Goal: Answer question/provide support: Share knowledge or assist other users

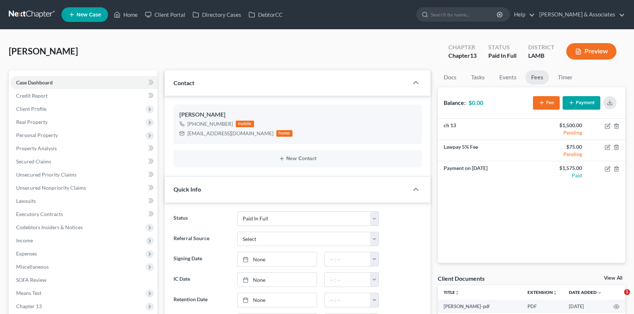
select select "17"
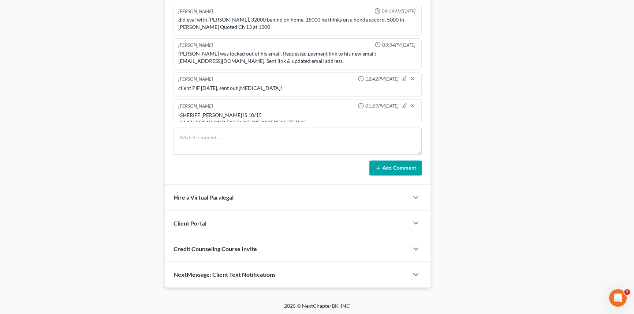
scroll to position [89, 0]
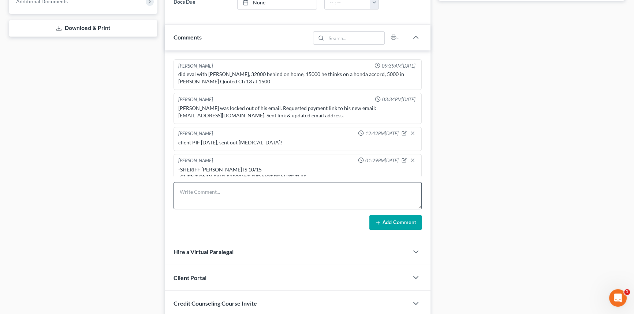
scroll to position [89, 0]
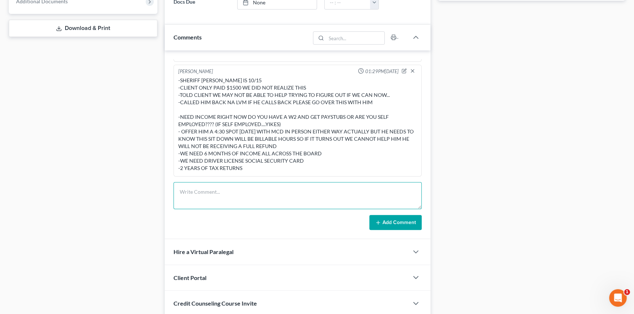
click at [221, 185] on textarea at bounding box center [297, 195] width 248 height 27
type textarea "CAP went over this with client, he said he will be here at 4:30 and will be ema…"
click at [400, 230] on div "Richard Prunick 09:39AM, 08/26/2025 did eval with Anthony, 32000 behind on home…" at bounding box center [298, 145] width 266 height 189
click at [403, 226] on button "Add Comment" at bounding box center [395, 222] width 52 height 15
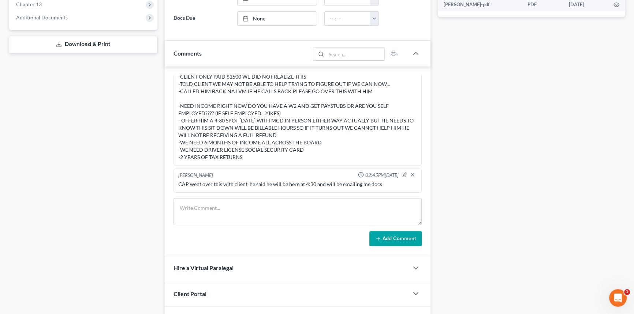
scroll to position [0, 0]
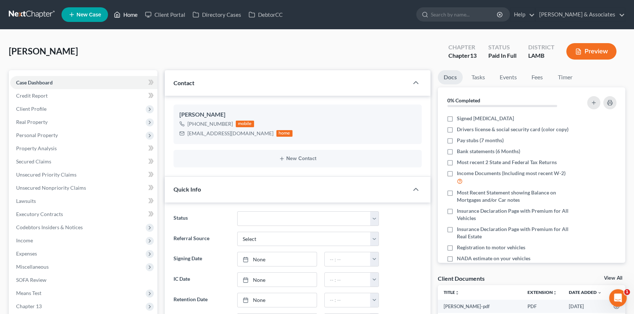
click at [133, 18] on link "Home" at bounding box center [125, 14] width 31 height 13
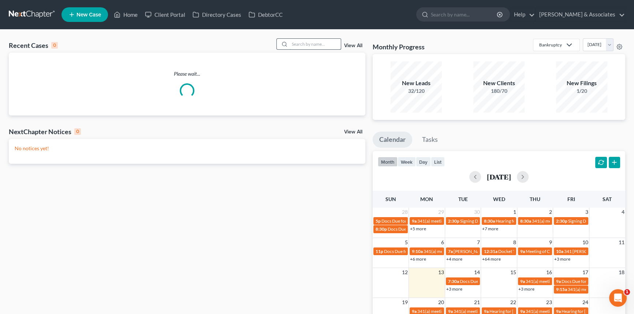
click at [327, 41] on input "search" at bounding box center [314, 44] width 51 height 11
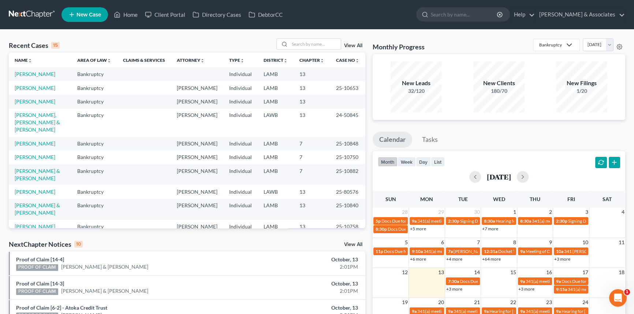
click at [39, 108] on td "Kavanagh, Amy" at bounding box center [40, 102] width 63 height 14
click at [40, 105] on link "Kavanagh, Amy" at bounding box center [35, 101] width 41 height 6
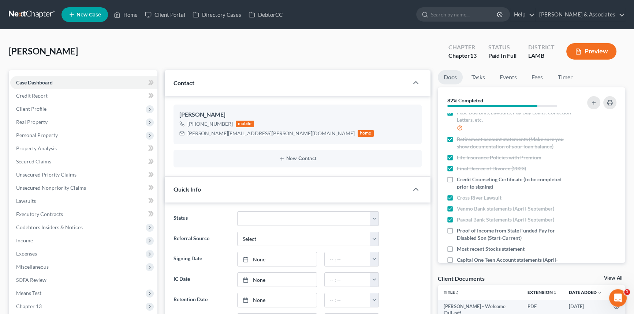
scroll to position [204, 0]
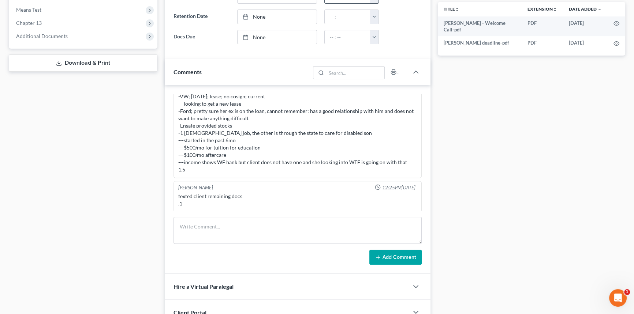
drag, startPoint x: 355, startPoint y: 168, endPoint x: 366, endPoint y: 228, distance: 61.4
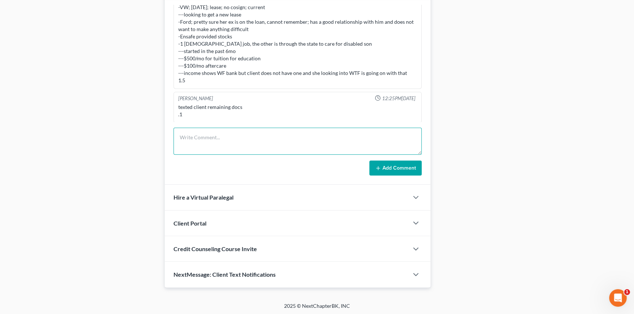
click at [227, 141] on textarea at bounding box center [297, 141] width 248 height 27
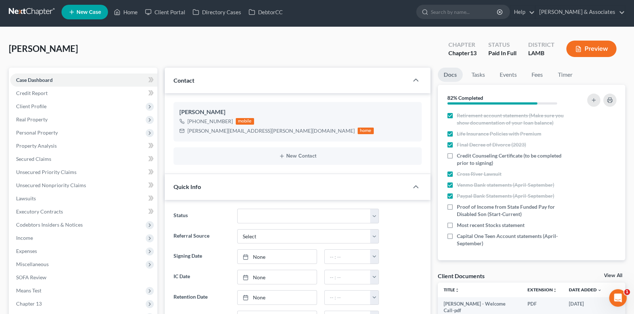
scroll to position [0, 0]
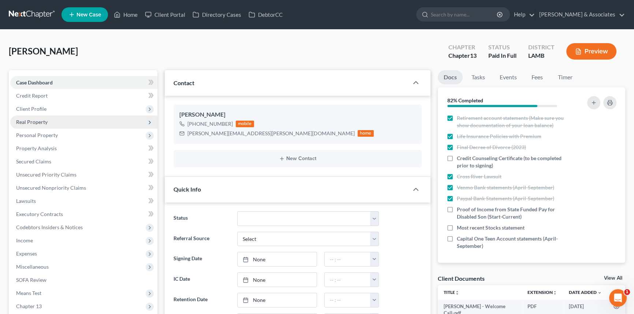
click at [52, 117] on span "Real Property" at bounding box center [83, 122] width 147 height 13
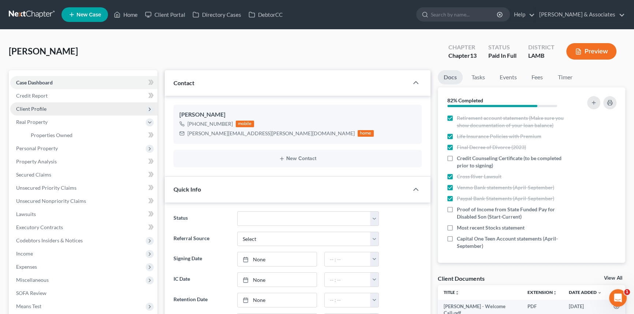
click at [62, 111] on span "Client Profile" at bounding box center [83, 108] width 147 height 13
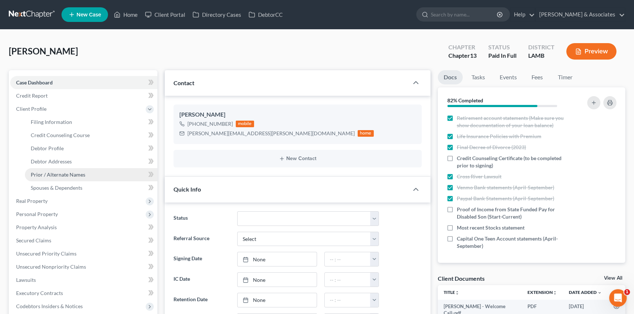
click at [55, 168] on link "Prior / Alternate Names" at bounding box center [91, 174] width 132 height 13
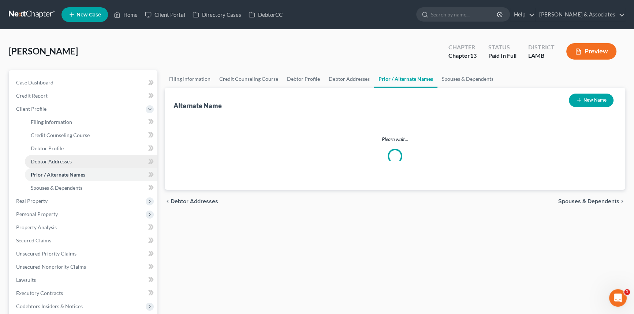
click at [66, 156] on link "Debtor Addresses" at bounding box center [91, 161] width 132 height 13
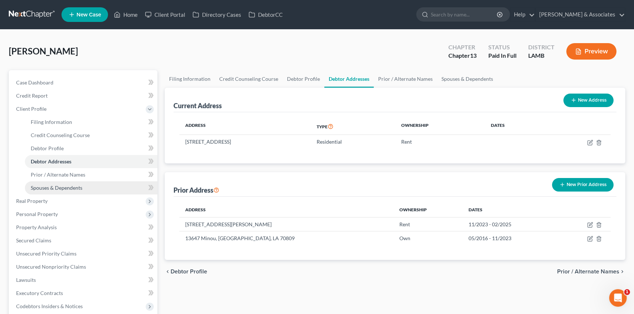
click at [95, 193] on link "Spouses & Dependents" at bounding box center [91, 188] width 132 height 13
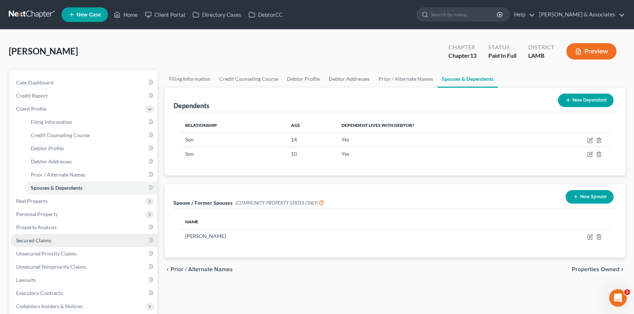
click at [60, 243] on link "Secured Claims" at bounding box center [83, 240] width 147 height 13
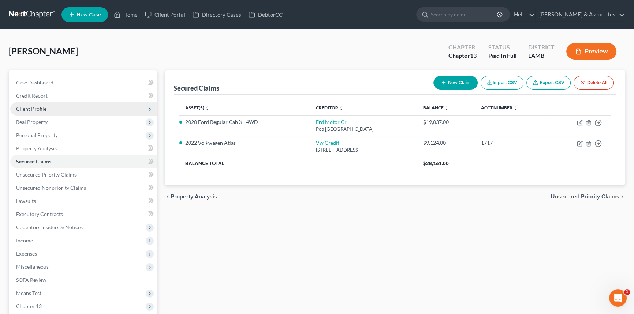
click at [40, 112] on span "Client Profile" at bounding box center [83, 108] width 147 height 13
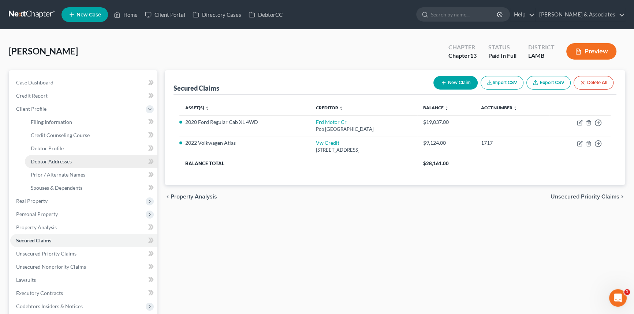
click at [63, 160] on span "Debtor Addresses" at bounding box center [51, 161] width 41 height 6
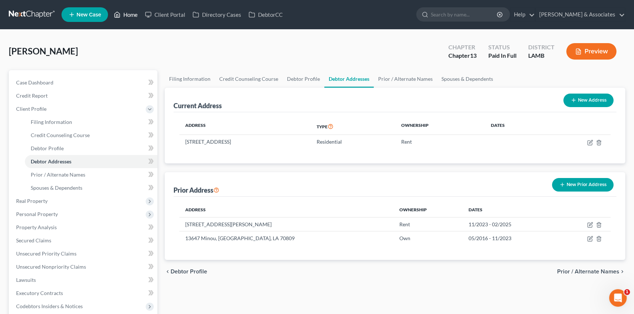
click at [127, 15] on link "Home" at bounding box center [125, 14] width 31 height 13
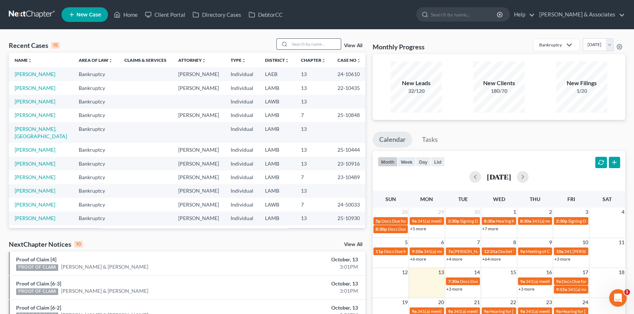
drag, startPoint x: 324, startPoint y: 33, endPoint x: 321, endPoint y: 44, distance: 10.9
click at [324, 34] on div "Recent Cases 15 View All Name unfold_more expand_more expand_less Area of Law u…" at bounding box center [317, 272] width 634 height 484
click at [321, 44] on input "search" at bounding box center [314, 44] width 51 height 11
type input "cage"
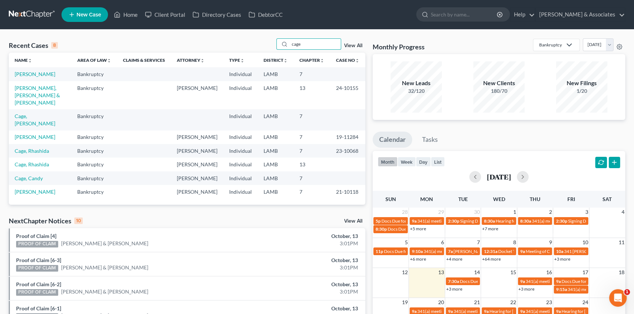
click at [30, 67] on td "Cage, Matthew" at bounding box center [40, 74] width 63 height 14
click at [28, 73] on link "Cage, Matthew" at bounding box center [35, 74] width 41 height 6
select select "6"
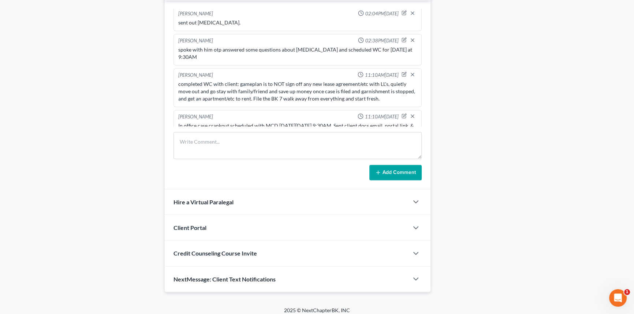
scroll to position [409, 0]
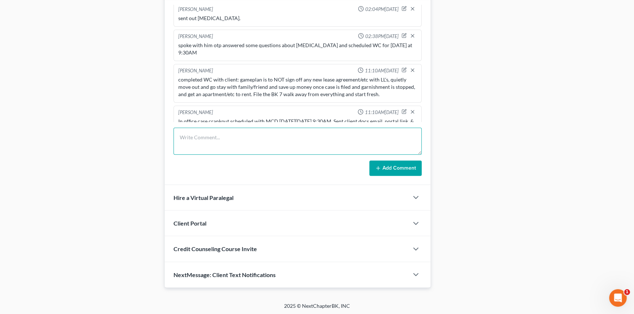
click at [253, 150] on textarea at bounding box center [297, 141] width 248 height 27
type textarea "s"
type textarea "spoke with client and helped walk him thru how to upload docs"
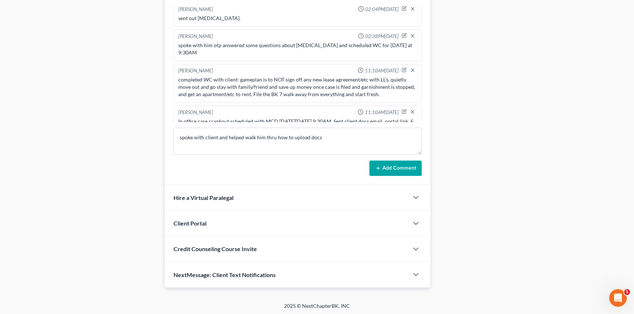
click at [392, 168] on button "Add Comment" at bounding box center [395, 168] width 52 height 15
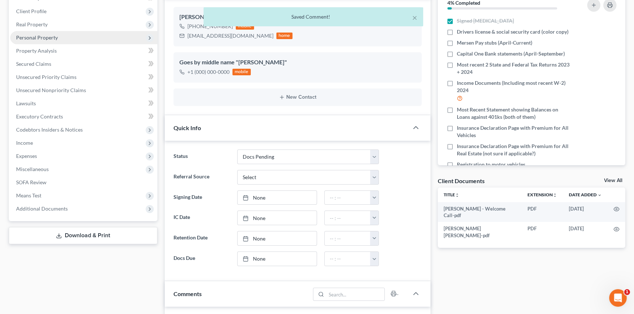
scroll to position [0, 0]
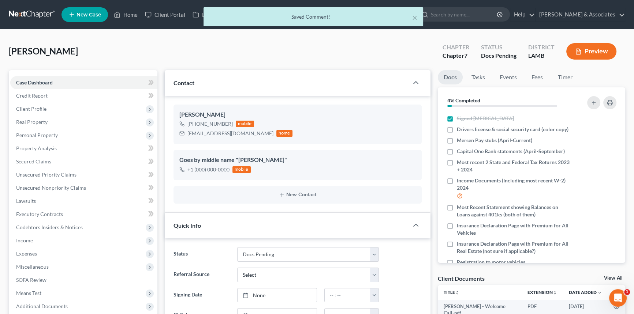
click at [128, 12] on div "× Saved Comment!" at bounding box center [313, 18] width 634 height 23
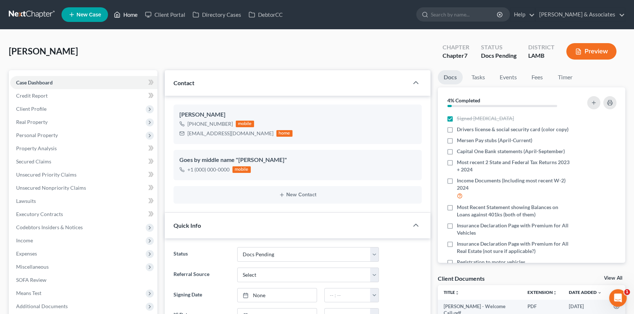
click at [132, 11] on link "Home" at bounding box center [125, 14] width 31 height 13
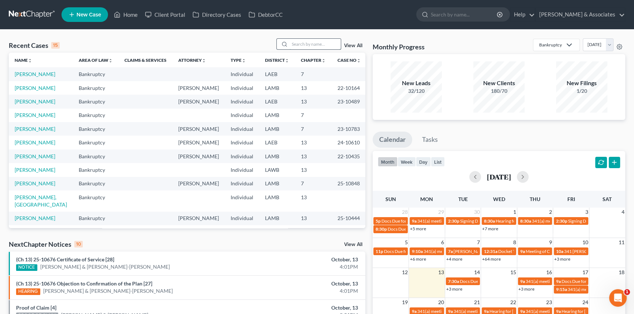
click at [318, 44] on input "search" at bounding box center [314, 44] width 51 height 11
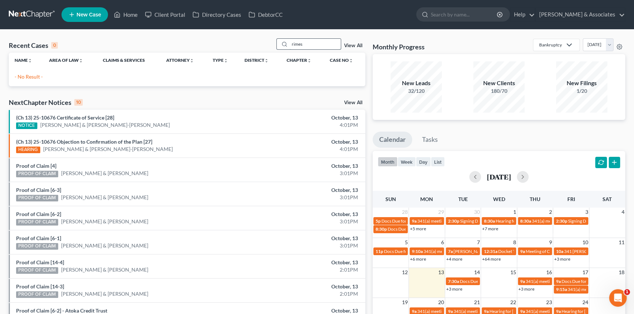
type input "rimes"
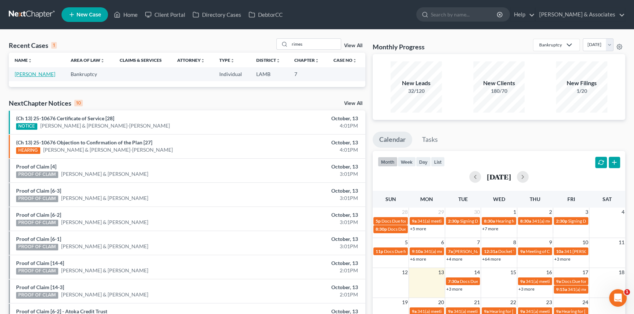
click at [32, 73] on link "Rimes, Valerie" at bounding box center [35, 74] width 41 height 6
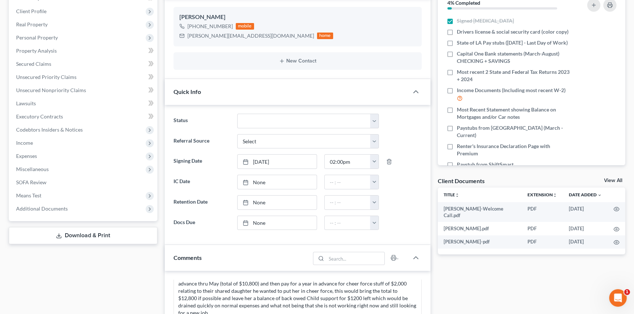
scroll to position [373, 0]
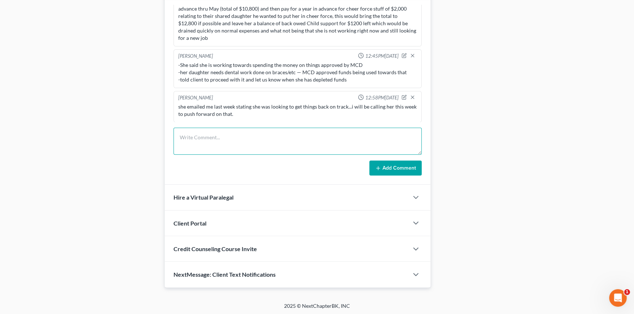
drag, startPoint x: 225, startPoint y: 157, endPoint x: 222, endPoint y: 160, distance: 5.2
click at [223, 159] on form "Add Comment" at bounding box center [297, 152] width 248 height 48
type textarea "called client to touch base on things NA VM not set up, sent an email"
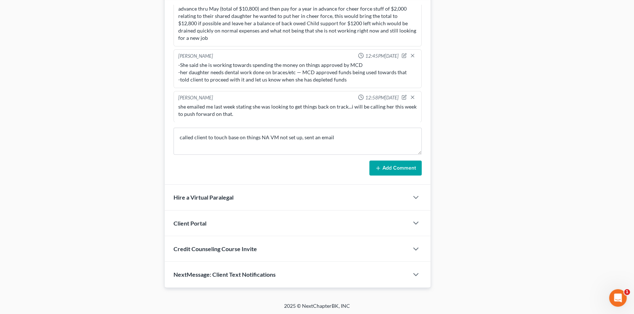
drag, startPoint x: 390, startPoint y: 165, endPoint x: 191, endPoint y: 169, distance: 199.1
click at [391, 164] on button "Add Comment" at bounding box center [395, 168] width 52 height 15
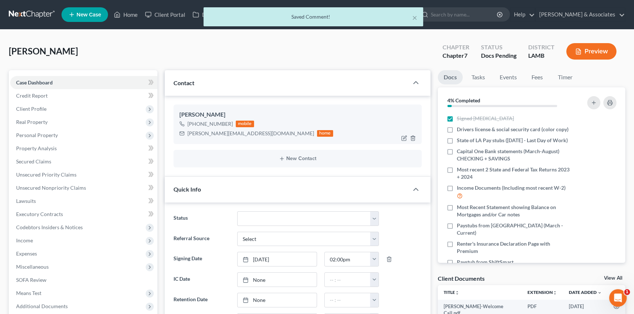
scroll to position [315, 0]
click at [186, 133] on div "valerie_rimes@yahoo.com home" at bounding box center [256, 134] width 154 height 10
click at [200, 134] on div "valerie_rimes@yahoo.com" at bounding box center [250, 133] width 127 height 7
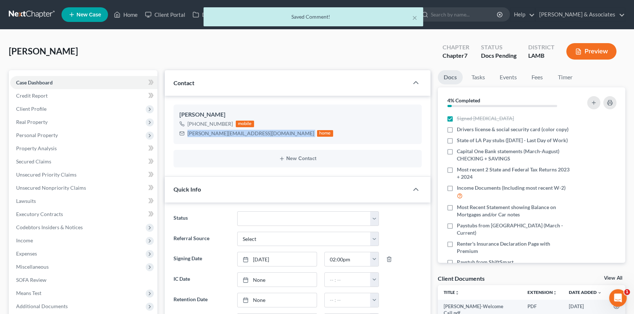
copy div "valerie_rimes@yahoo.com"
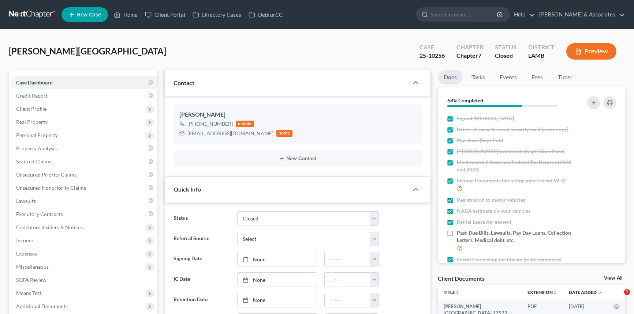
select select "2"
click at [139, 17] on link "Home" at bounding box center [125, 14] width 31 height 13
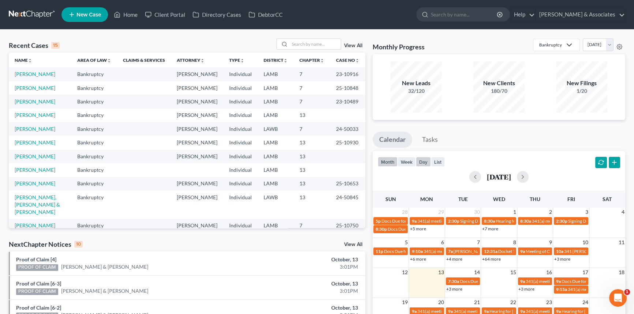
click at [425, 157] on button "day" at bounding box center [423, 162] width 15 height 10
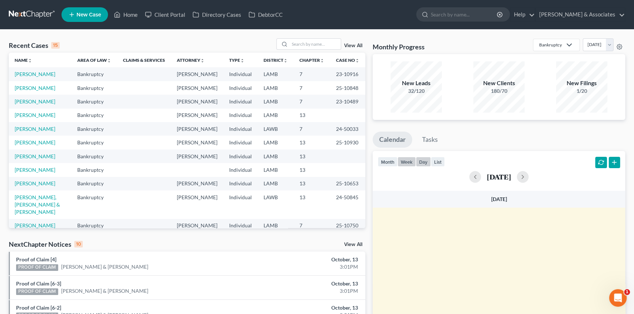
click at [408, 161] on button "week" at bounding box center [406, 162] width 18 height 10
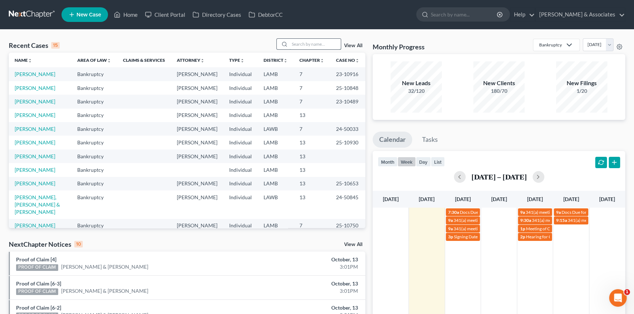
click at [325, 43] on input "search" at bounding box center [314, 44] width 51 height 11
type input "houston"
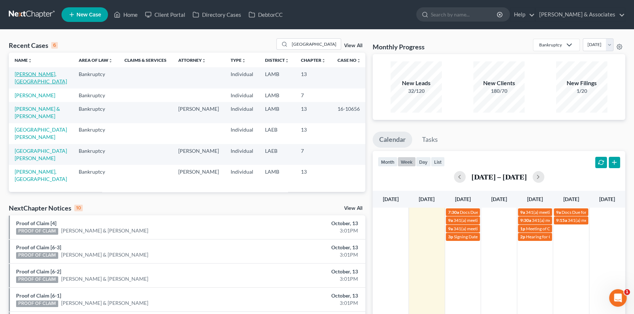
click at [41, 71] on link "Thomas Jr., Houston" at bounding box center [41, 78] width 52 height 14
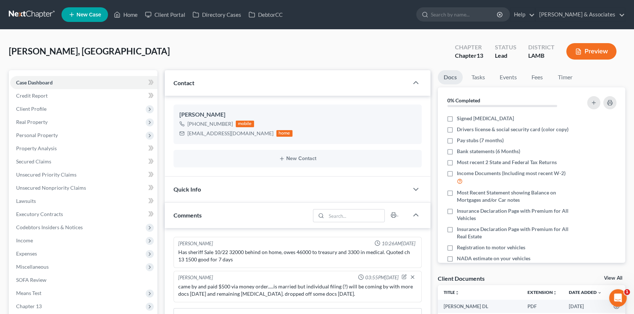
scroll to position [181, 0]
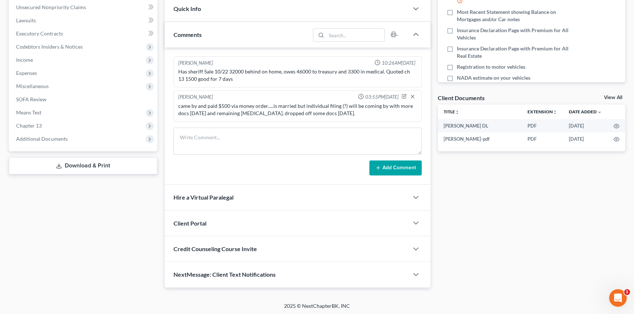
click at [233, 154] on form "Add Comment" at bounding box center [297, 152] width 248 height 48
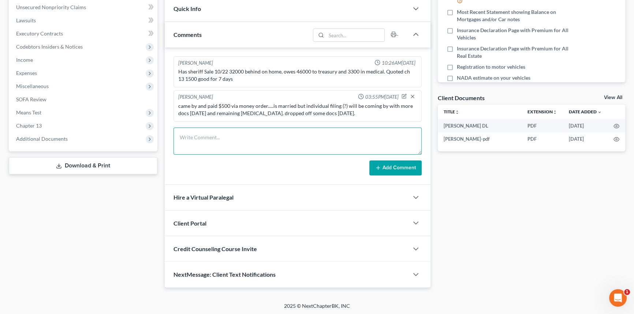
click at [232, 149] on textarea at bounding box center [297, 141] width 248 height 27
click at [179, 142] on textarea "-client came by again, check has not yet deposited from Chase -wife that sounds…" at bounding box center [297, 141] width 248 height 27
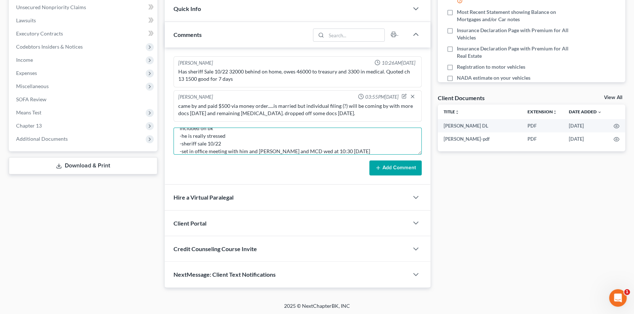
type textarea "-client came by again, check has not yet deposited from Chase -wife that sounds…"
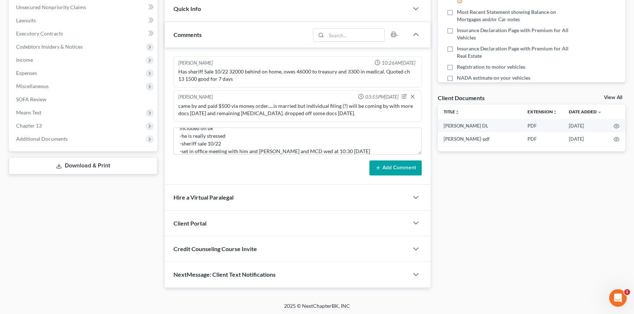
click at [402, 168] on button "Add Comment" at bounding box center [395, 168] width 52 height 15
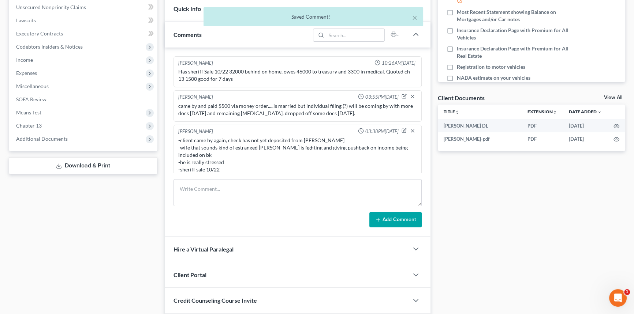
scroll to position [4, 0]
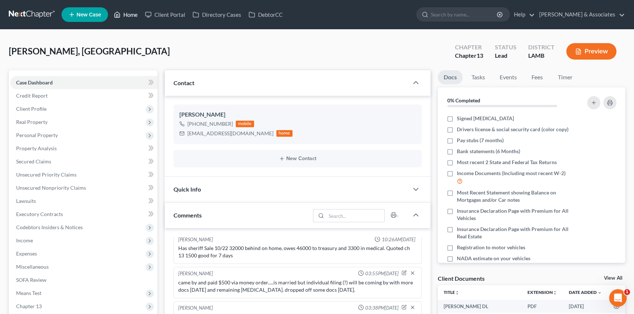
click at [139, 17] on link "Home" at bounding box center [125, 14] width 31 height 13
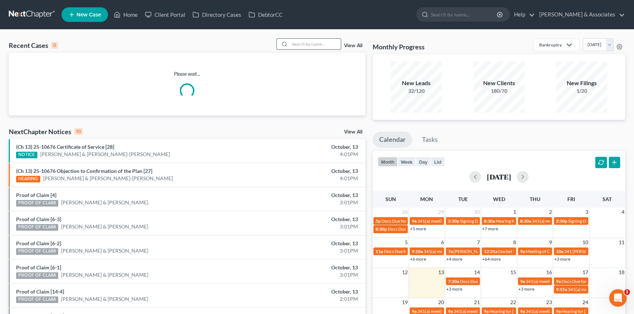
click at [323, 38] on div at bounding box center [308, 43] width 65 height 11
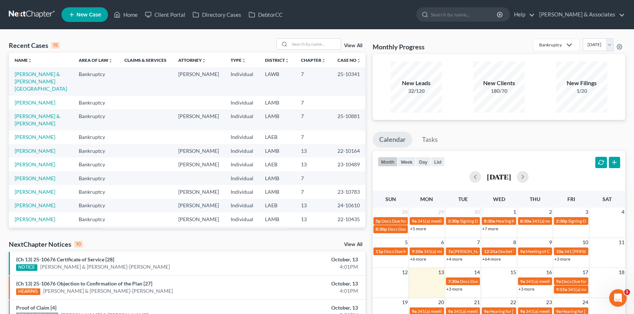
click at [304, 37] on div "Recent Cases 15 View All Name unfold_more expand_more expand_less Area of Law u…" at bounding box center [317, 272] width 634 height 484
click at [304, 42] on input "search" at bounding box center [314, 44] width 51 height 11
type input "lorraine"
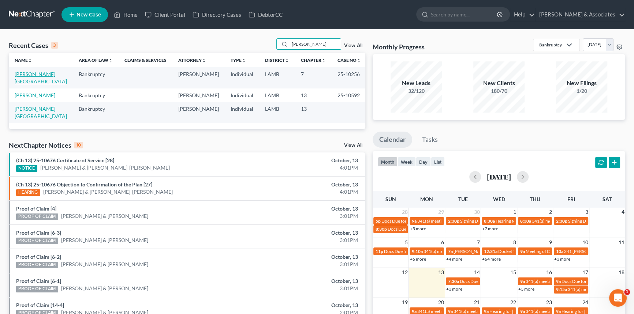
click at [29, 72] on link "Jones, Lorraine" at bounding box center [41, 78] width 52 height 14
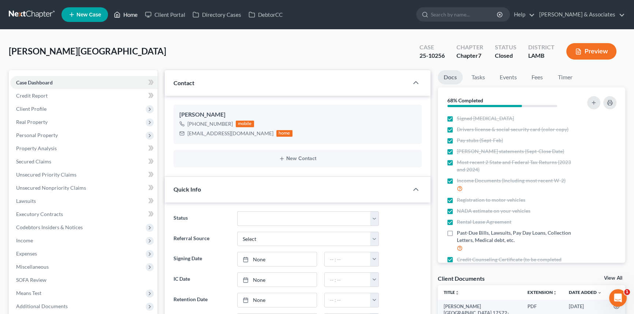
click at [124, 15] on link "Home" at bounding box center [125, 14] width 31 height 13
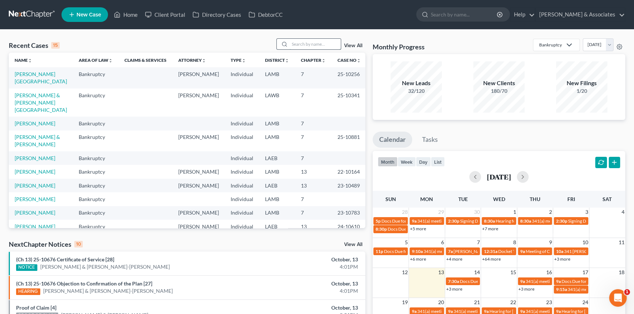
click at [313, 49] on div at bounding box center [308, 43] width 65 height 11
type input "hampton"
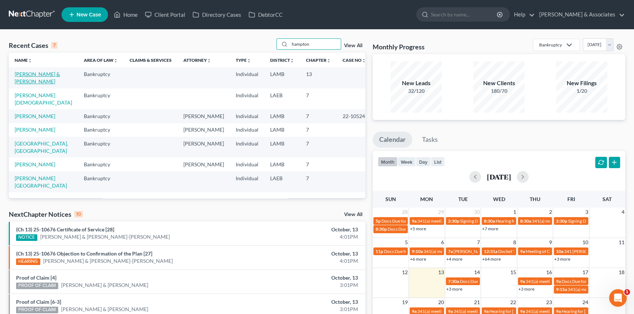
click at [37, 72] on link "[PERSON_NAME] & [PERSON_NAME]" at bounding box center [37, 78] width 45 height 14
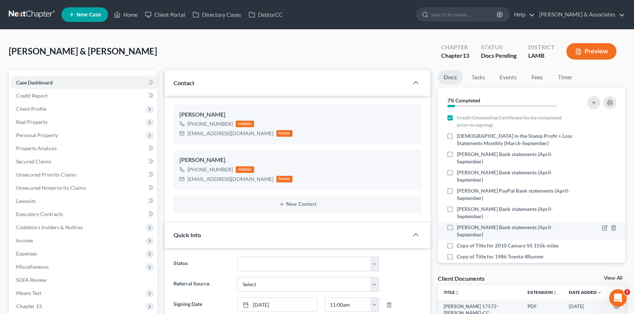
scroll to position [310, 0]
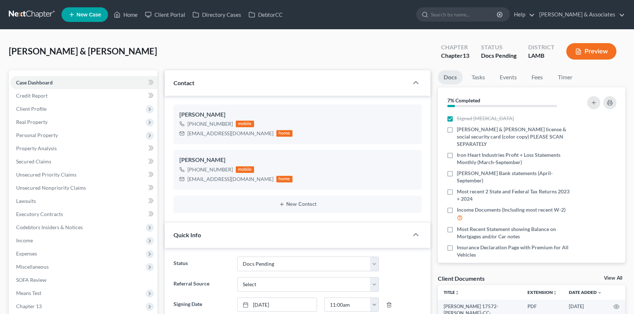
select select "6"
click at [602, 128] on icon "button" at bounding box center [605, 130] width 6 height 6
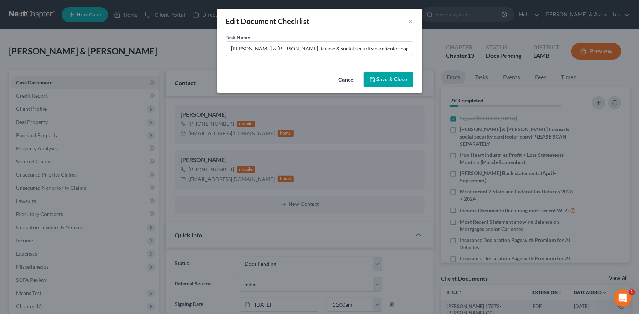
scroll to position [209, 0]
click at [397, 47] on input "[PERSON_NAME] & [PERSON_NAME] license & social security card (color copy) PLEAS…" at bounding box center [319, 49] width 187 height 14
type input "[PERSON_NAME] & [PERSON_NAME] license & social security card (color copy) PLEAS…"
click at [366, 77] on button "Save & Close" at bounding box center [388, 79] width 50 height 15
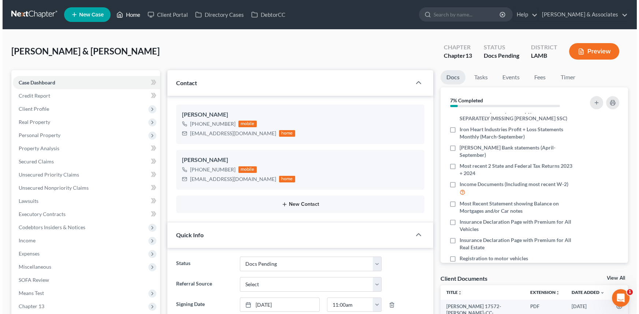
scroll to position [275, 0]
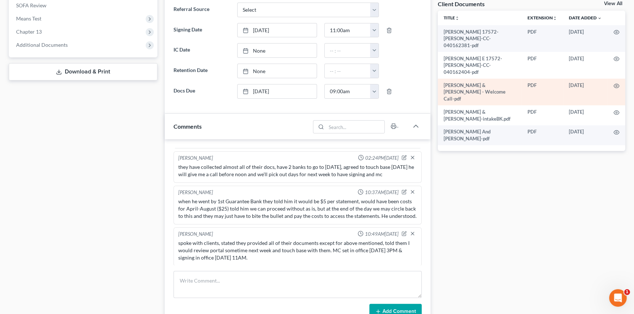
click at [624, 79] on td at bounding box center [617, 92] width 18 height 27
click at [618, 84] on icon "button" at bounding box center [616, 86] width 5 height 4
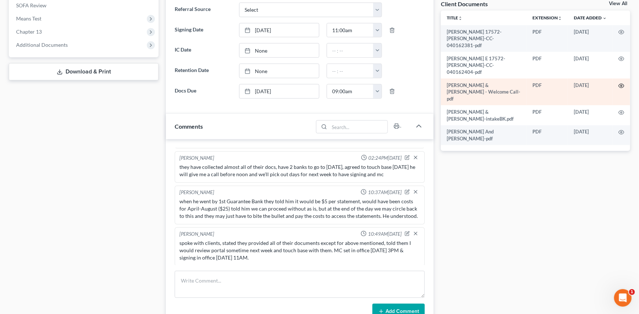
scroll to position [209, 0]
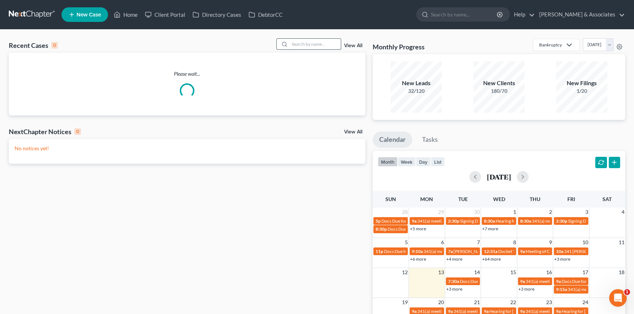
click at [318, 46] on input "search" at bounding box center [314, 44] width 51 height 11
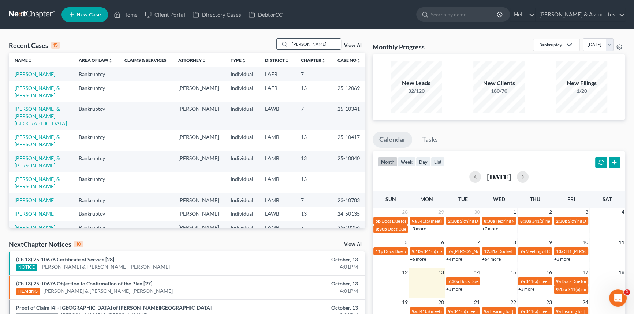
type input "franklin"
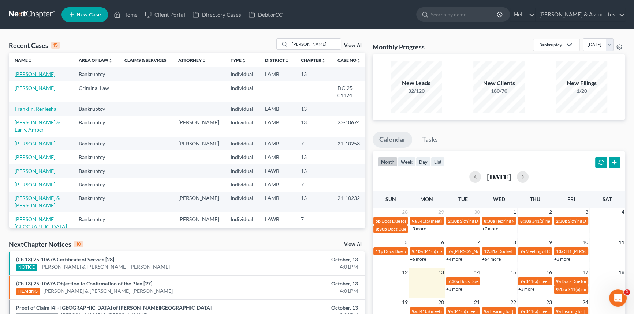
click at [33, 72] on link "[PERSON_NAME]" at bounding box center [35, 74] width 41 height 6
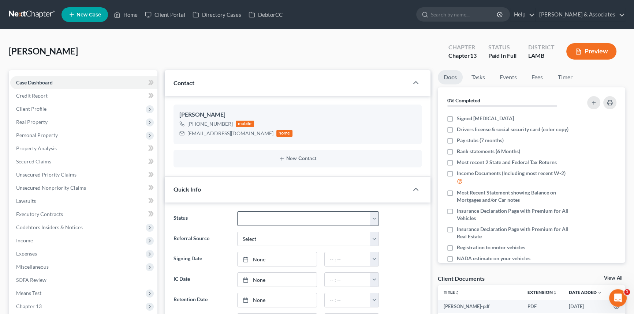
scroll to position [275, 0]
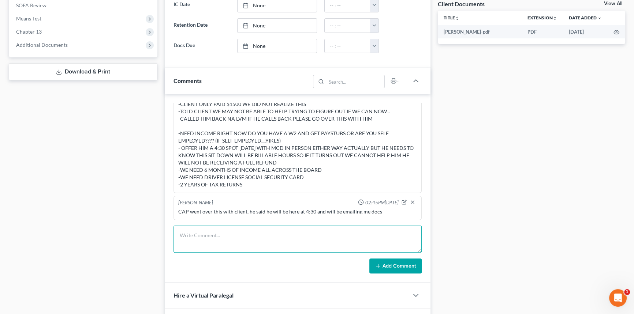
click at [260, 233] on textarea at bounding box center [297, 239] width 248 height 27
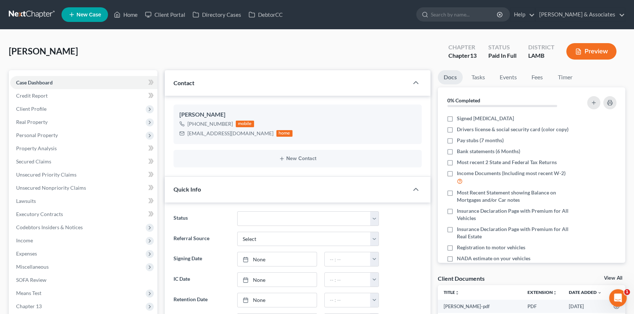
click at [612, 276] on link "View All" at bounding box center [613, 278] width 18 height 5
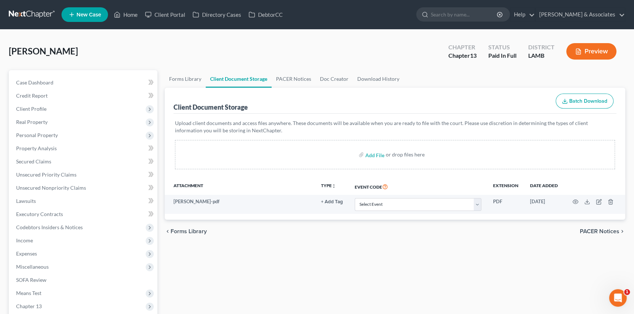
click at [364, 164] on div "Add File or drop files here" at bounding box center [395, 154] width 440 height 29
click at [370, 158] on input "file" at bounding box center [374, 154] width 18 height 13
type input "C:\fakepath\Document.pdf"
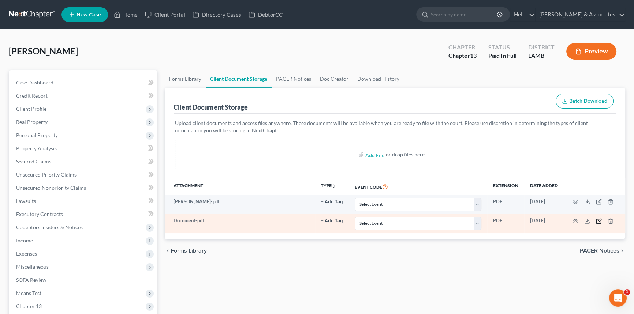
click at [599, 223] on icon "button" at bounding box center [599, 221] width 6 height 6
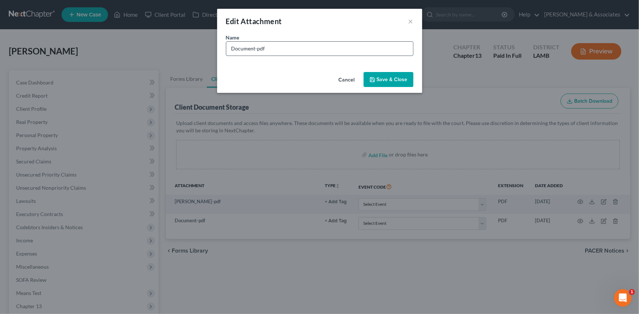
click at [329, 53] on input "Document-pdf" at bounding box center [319, 49] width 187 height 14
type input "Carmax paystubs"
click at [381, 77] on span "Save & Close" at bounding box center [392, 79] width 31 height 6
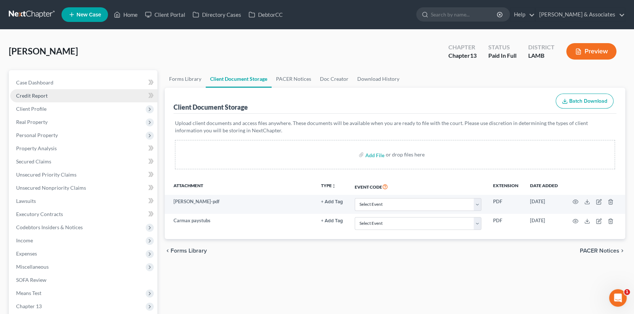
click at [45, 90] on link "Credit Report" at bounding box center [83, 95] width 147 height 13
click at [60, 74] on div "Case Dashboard Payments Invoices Payments Payments Credit Report Client Profile…" at bounding box center [83, 234] width 149 height 328
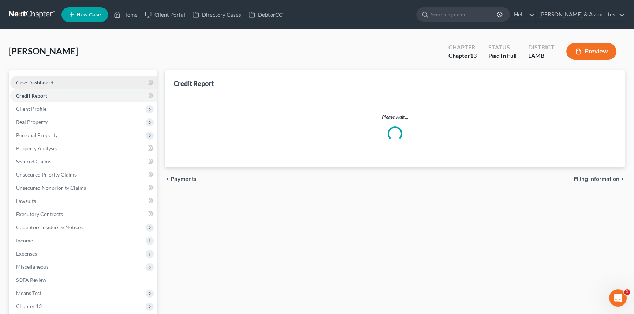
click at [54, 78] on link "Case Dashboard" at bounding box center [83, 82] width 147 height 13
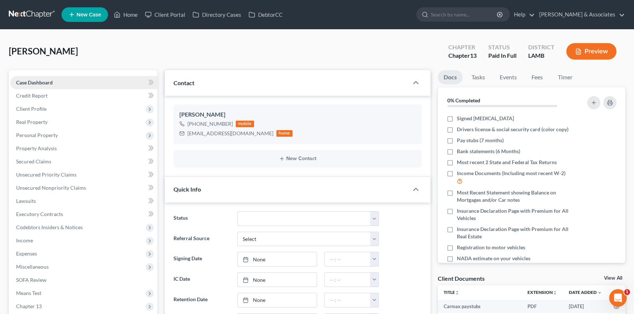
scroll to position [116, 0]
click at [127, 15] on link "Home" at bounding box center [125, 14] width 31 height 13
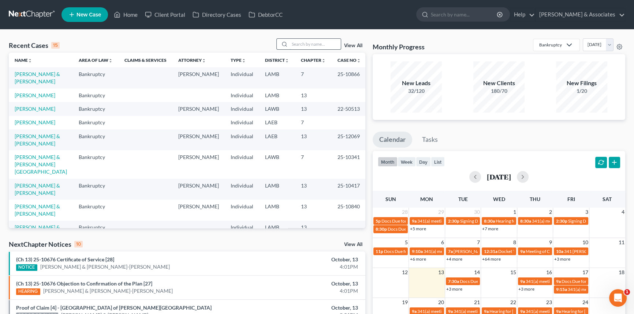
click at [312, 42] on input "search" at bounding box center [314, 44] width 51 height 11
type input "daigle"
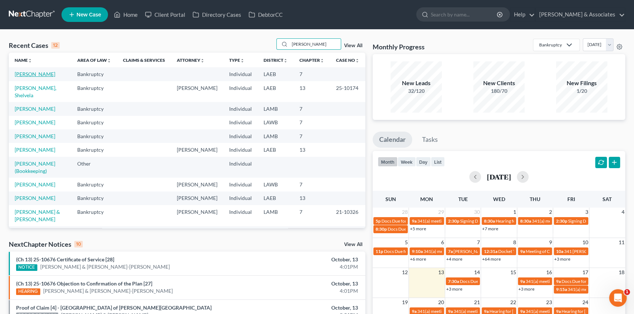
click at [37, 74] on link "[PERSON_NAME]" at bounding box center [35, 74] width 41 height 6
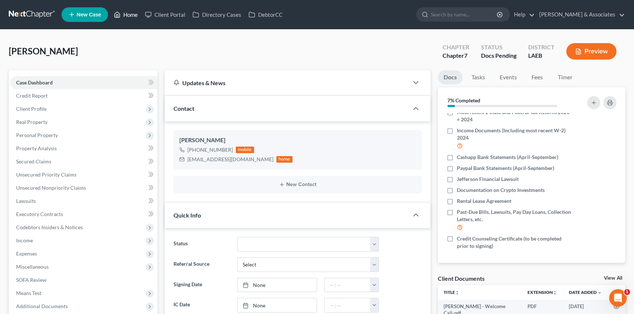
scroll to position [399, 0]
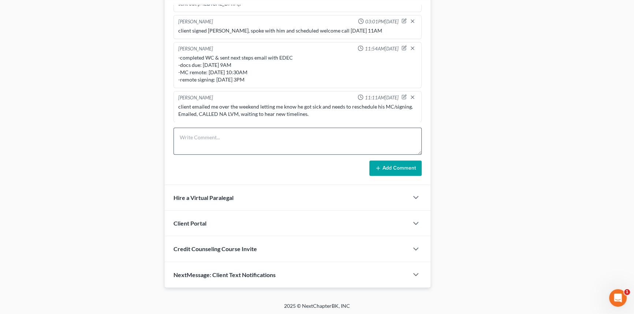
drag, startPoint x: 246, startPoint y: 154, endPoint x: 248, endPoint y: 146, distance: 8.3
click at [246, 152] on form "Add Comment" at bounding box center [297, 152] width 248 height 48
click at [248, 146] on textarea at bounding box center [297, 141] width 248 height 27
type textarea "got him back on track, rescheduled for 10/22 signing day at same times as last …"
click at [390, 168] on button "Add Comment" at bounding box center [395, 168] width 52 height 15
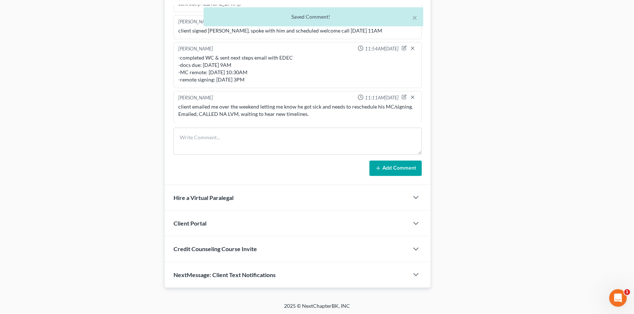
scroll to position [71, 0]
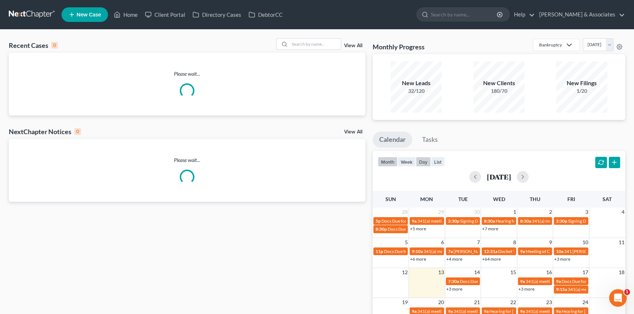
drag, startPoint x: 421, startPoint y: 163, endPoint x: 426, endPoint y: 164, distance: 5.2
click at [421, 163] on button "day" at bounding box center [423, 162] width 15 height 10
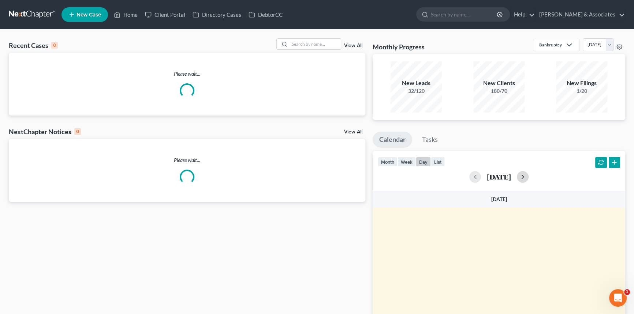
click at [528, 178] on button "button" at bounding box center [523, 177] width 12 height 12
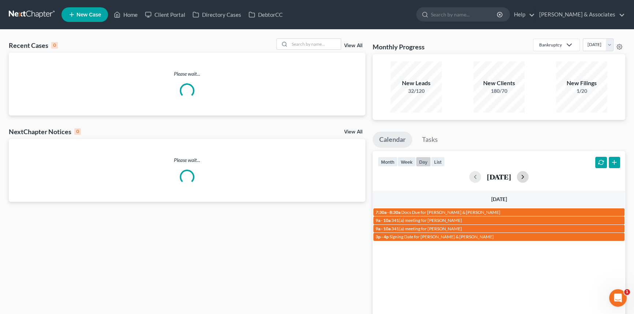
click at [528, 178] on button "button" at bounding box center [523, 177] width 12 height 12
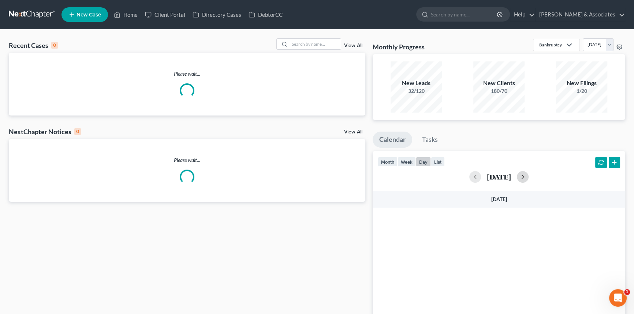
click at [528, 178] on button "button" at bounding box center [523, 177] width 12 height 12
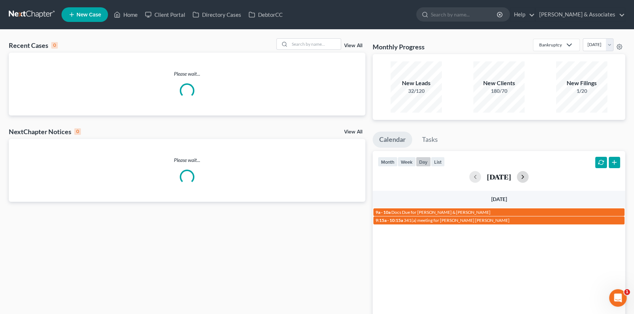
click at [528, 178] on button "button" at bounding box center [523, 177] width 12 height 12
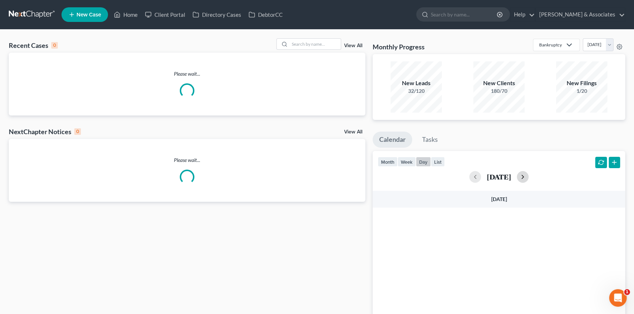
click at [528, 178] on button "button" at bounding box center [523, 177] width 12 height 12
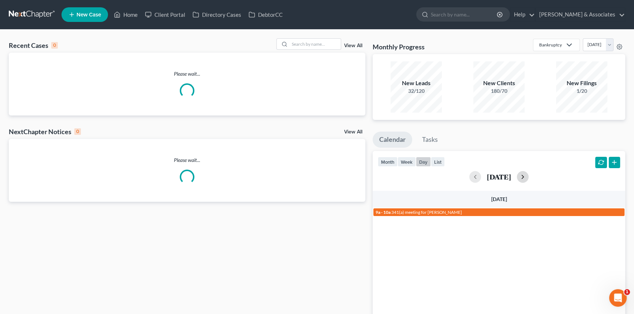
click at [528, 178] on button "button" at bounding box center [523, 177] width 12 height 12
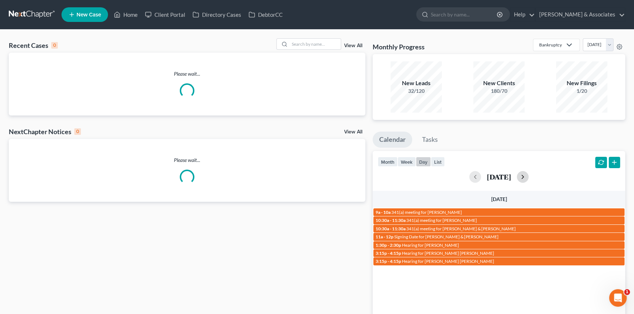
click at [528, 178] on button "button" at bounding box center [523, 177] width 12 height 12
